Goal: Information Seeking & Learning: Learn about a topic

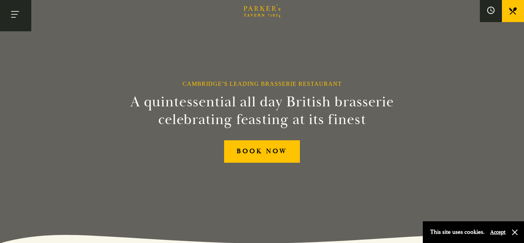
click at [21, 22] on button "Toggle navigation" at bounding box center [15, 15] width 31 height 31
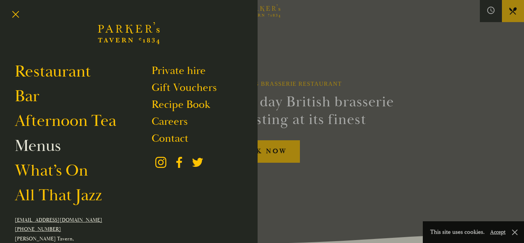
scroll to position [2, 0]
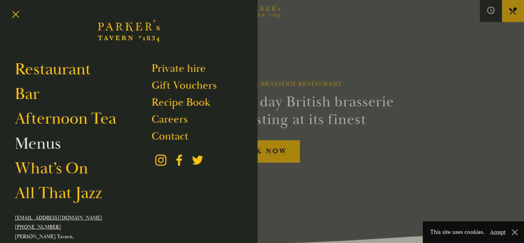
click at [45, 147] on link "Menus" at bounding box center [38, 143] width 46 height 21
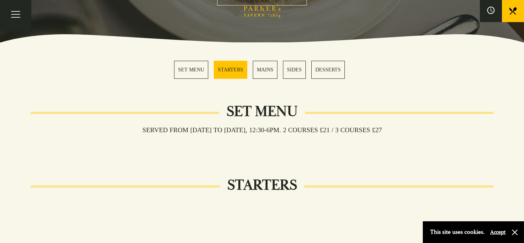
scroll to position [187, 0]
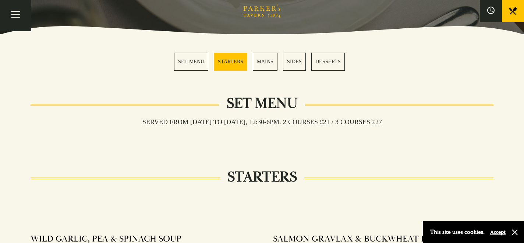
click at [160, 120] on h3 "Served from Monday to Saturday, 12:30-6pm. 2 COURSES £21 / 3 COURSES £27" at bounding box center [262, 122] width 254 height 8
drag, startPoint x: 135, startPoint y: 120, endPoint x: 393, endPoint y: 119, distance: 258.1
click at [390, 119] on h3 "Served from Monday to Saturday, 12:30-6pm. 2 COURSES £21 / 3 COURSES £27" at bounding box center [262, 122] width 254 height 8
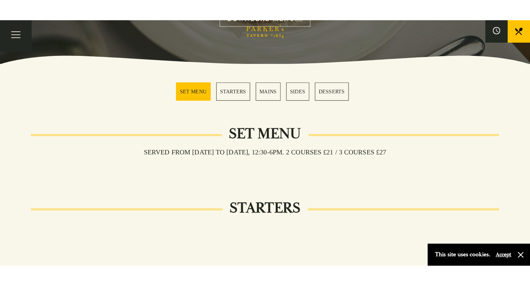
scroll to position [176, 0]
